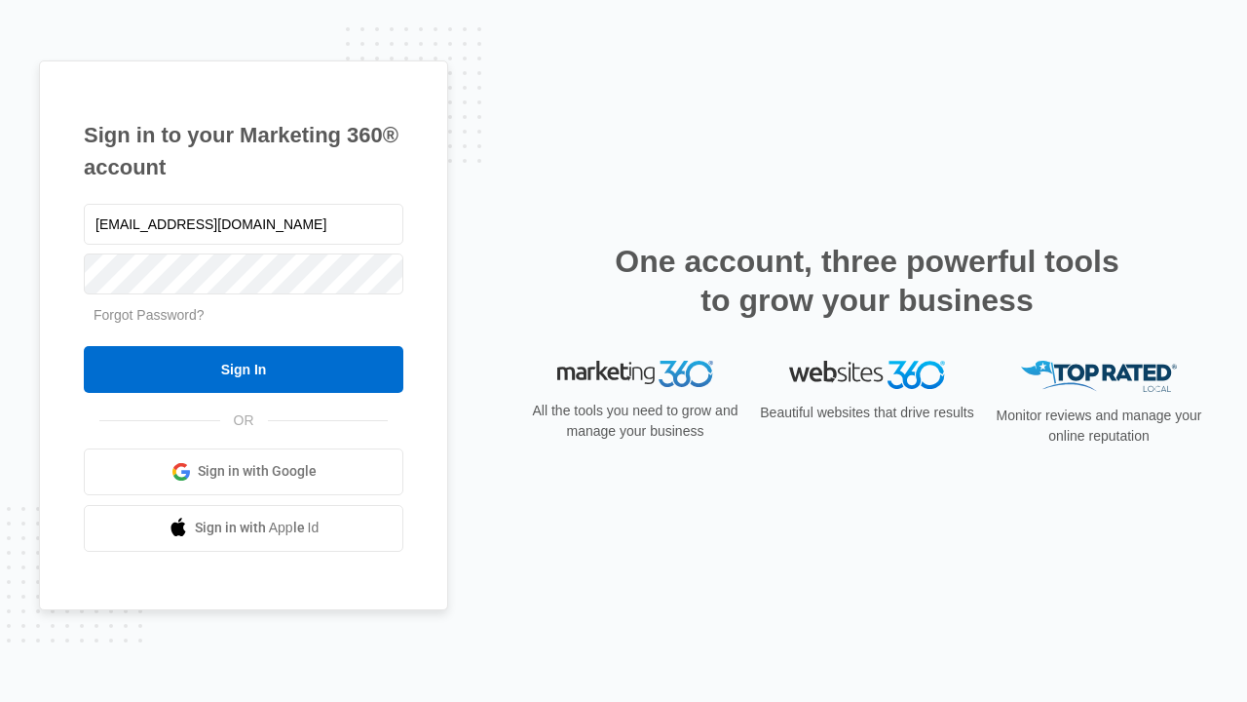
type input "[EMAIL_ADDRESS][DOMAIN_NAME]"
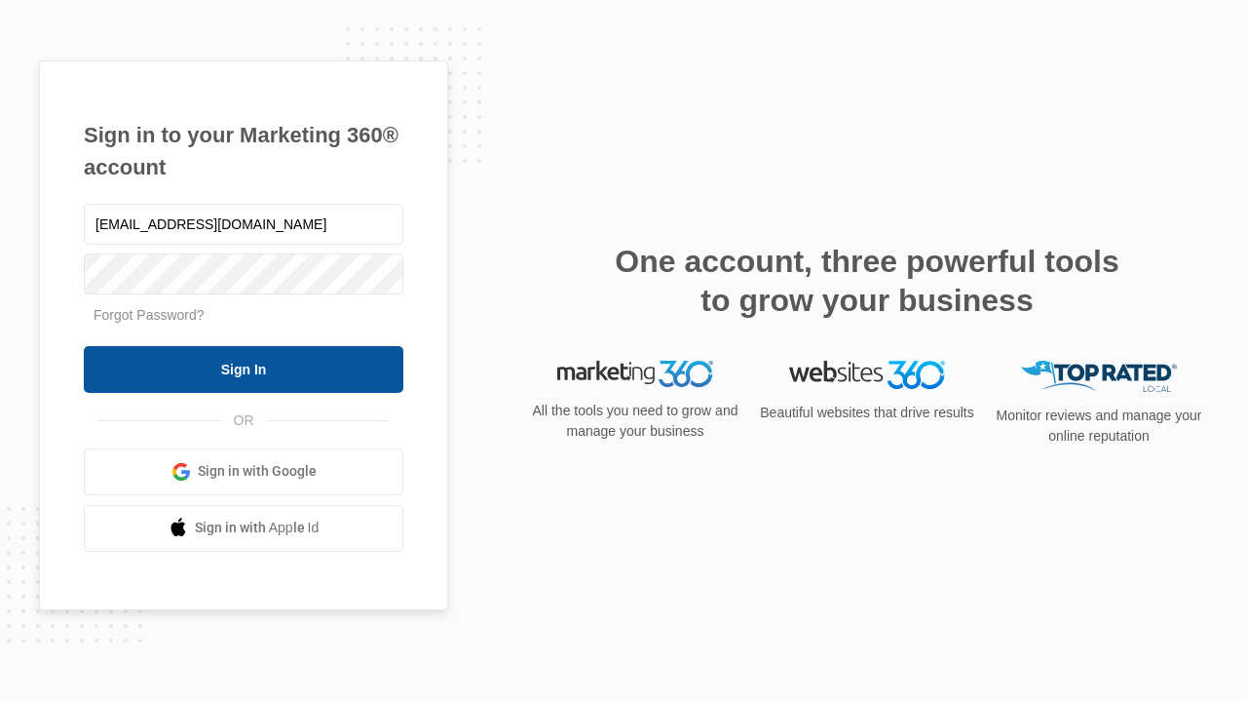
click at [244, 368] on input "Sign In" at bounding box center [244, 369] width 320 height 47
